Goal: Transaction & Acquisition: Download file/media

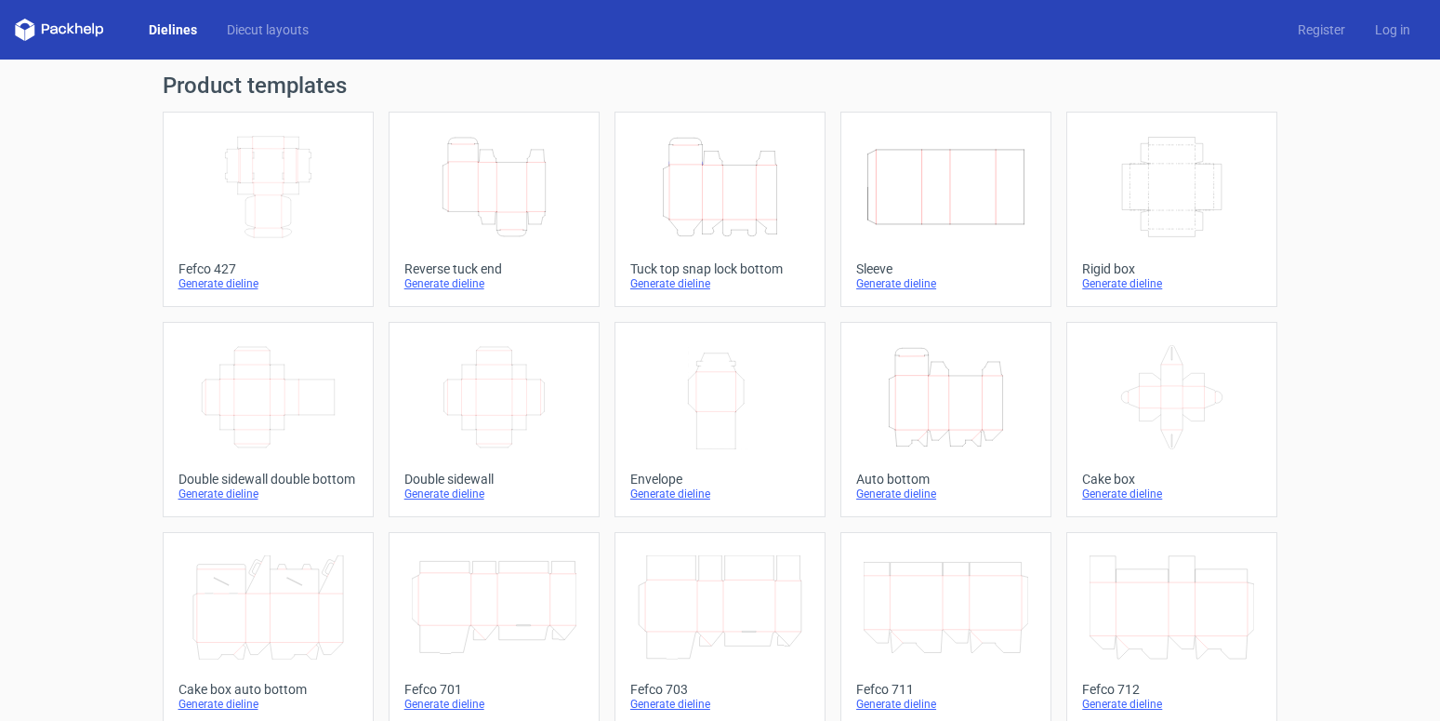
click at [927, 383] on icon "Height Depth Width" at bounding box center [946, 397] width 165 height 104
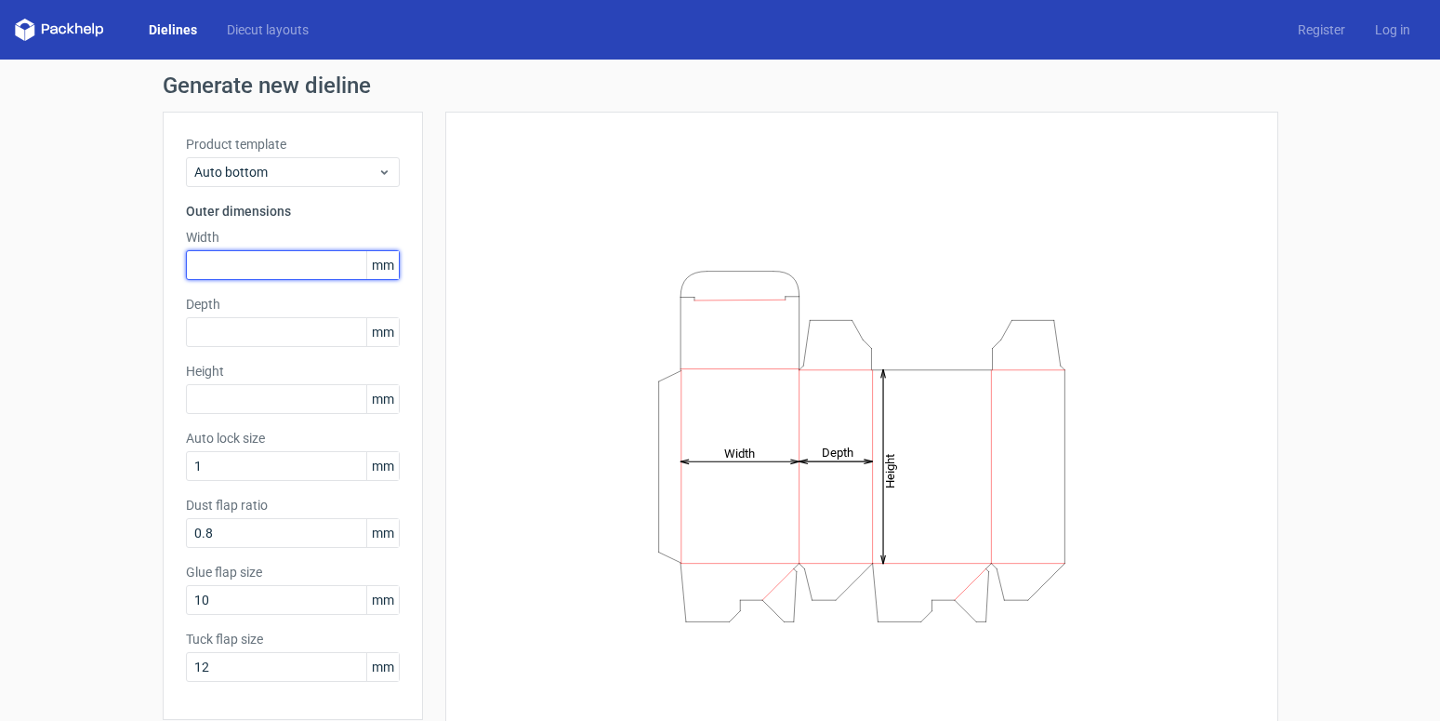
click at [253, 265] on input "text" at bounding box center [293, 265] width 214 height 30
type input "39"
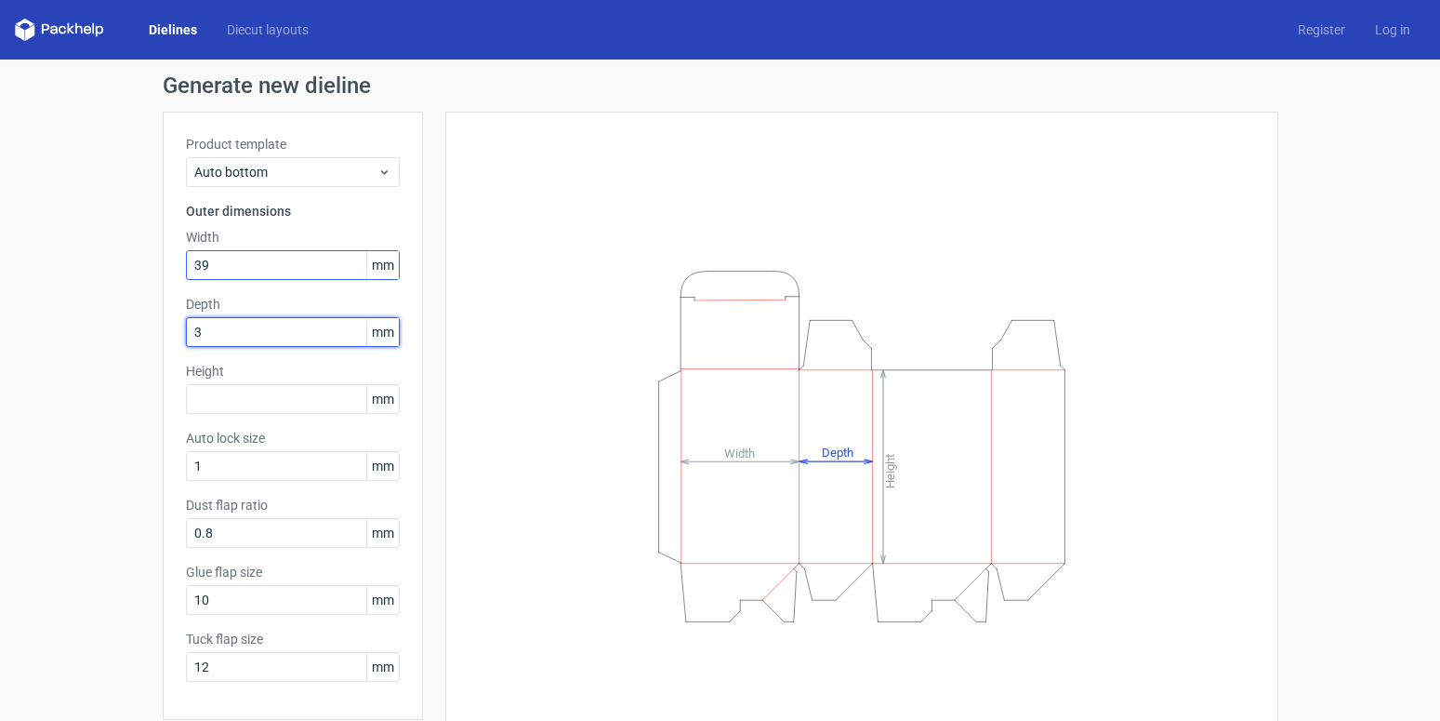
type input "39"
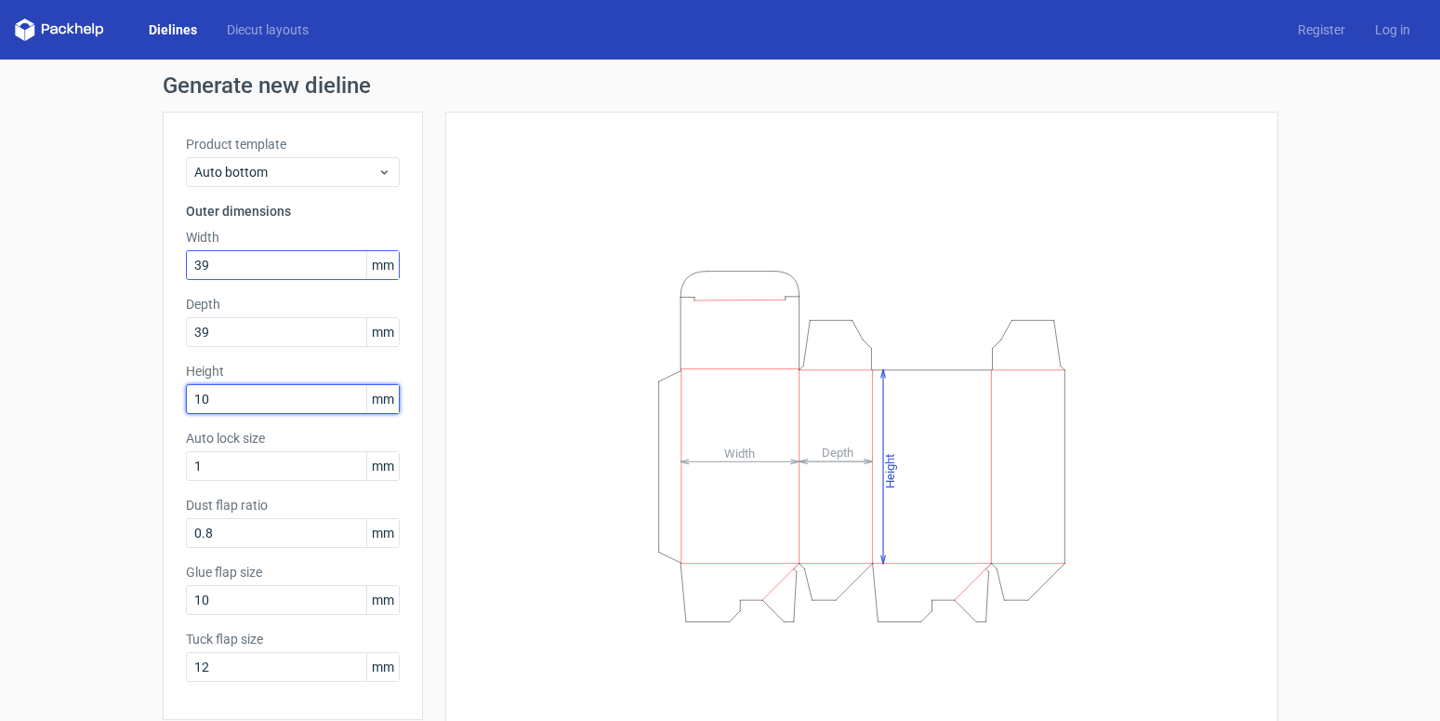
type input "109"
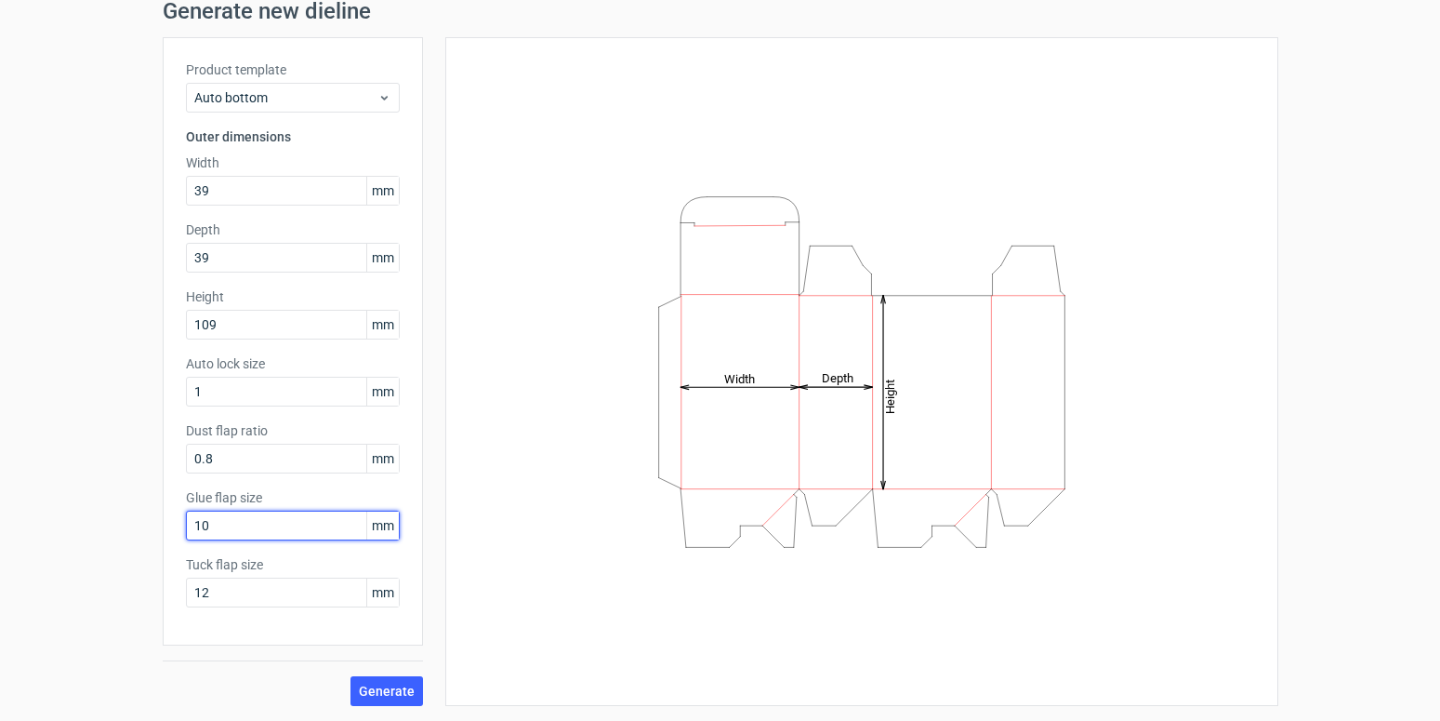
drag, startPoint x: 220, startPoint y: 517, endPoint x: 143, endPoint y: 517, distance: 77.2
click at [186, 517] on input "10" at bounding box center [293, 525] width 214 height 30
type input "15"
click at [389, 688] on span "Generate" at bounding box center [387, 690] width 56 height 13
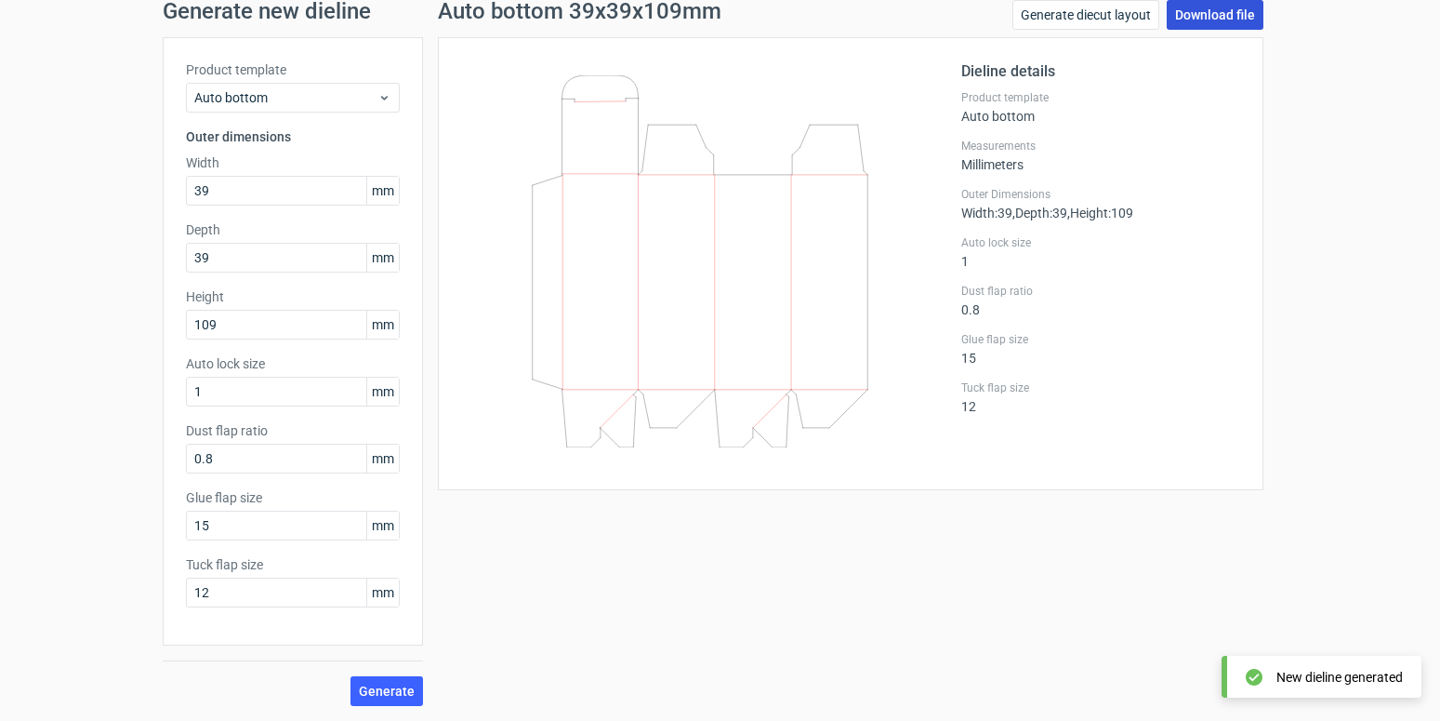
click at [1188, 18] on link "Download file" at bounding box center [1215, 15] width 97 height 30
